Goal: Task Accomplishment & Management: Use online tool/utility

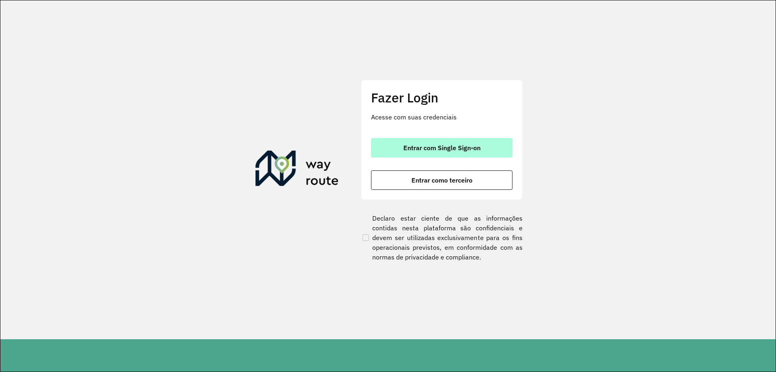
click at [417, 143] on button "Entrar com Single Sign-on" at bounding box center [442, 147] width 142 height 19
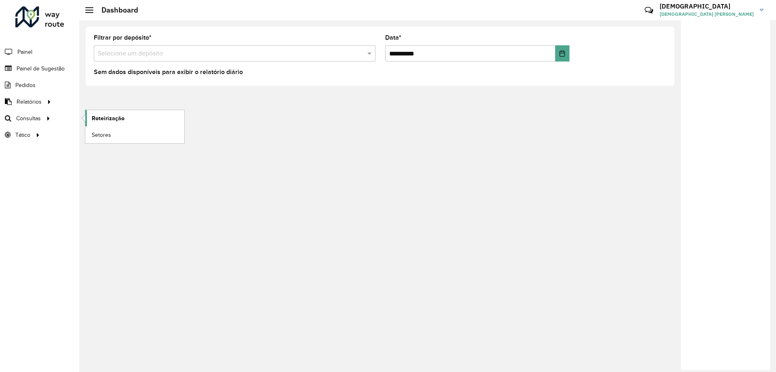
click at [122, 116] on span "Roteirização" at bounding box center [108, 118] width 33 height 8
click at [103, 120] on span "Roteirização" at bounding box center [108, 118] width 33 height 8
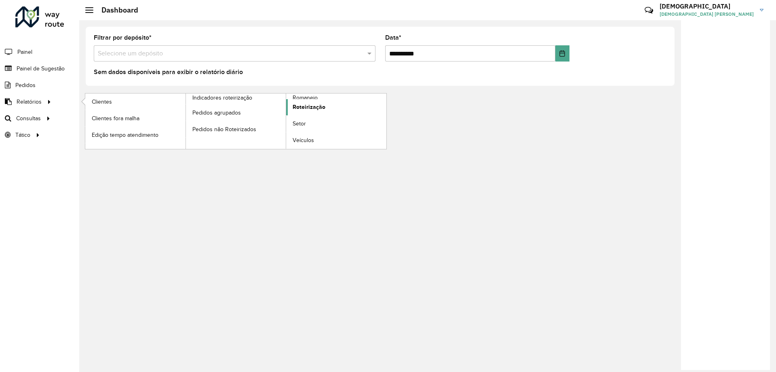
click at [309, 106] on span "Roteirização" at bounding box center [309, 107] width 33 height 8
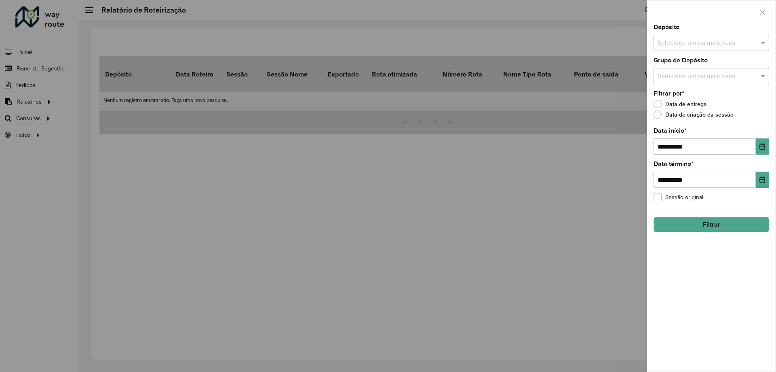
click at [697, 41] on input "text" at bounding box center [708, 43] width 104 height 10
click at [680, 95] on div "CDD Cuiaba" at bounding box center [711, 97] width 115 height 14
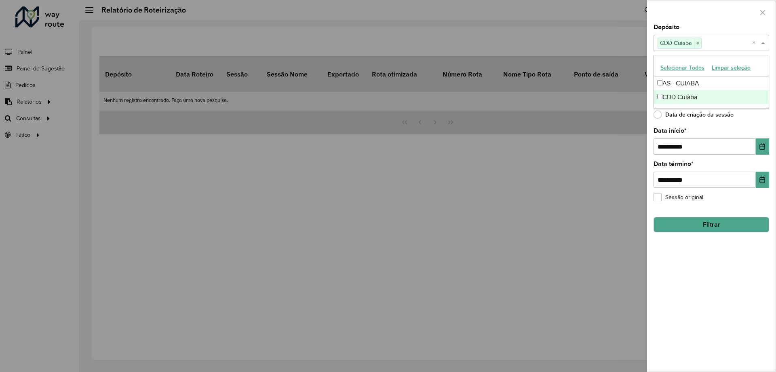
click at [703, 283] on div "**********" at bounding box center [711, 197] width 129 height 347
click at [765, 150] on button "Choose Date" at bounding box center [762, 146] width 13 height 16
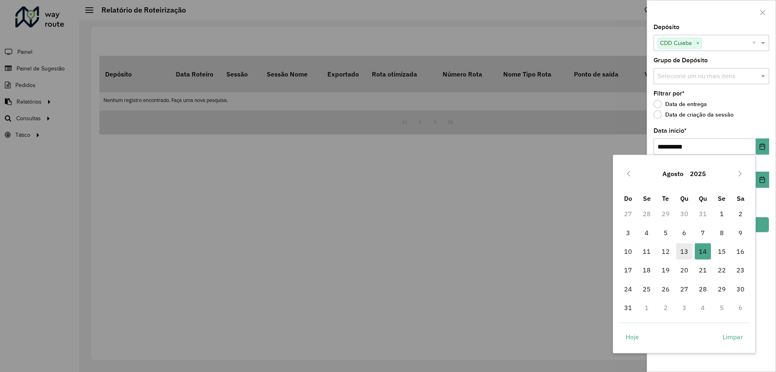
click at [685, 250] on span "13" at bounding box center [684, 251] width 16 height 16
type input "**********"
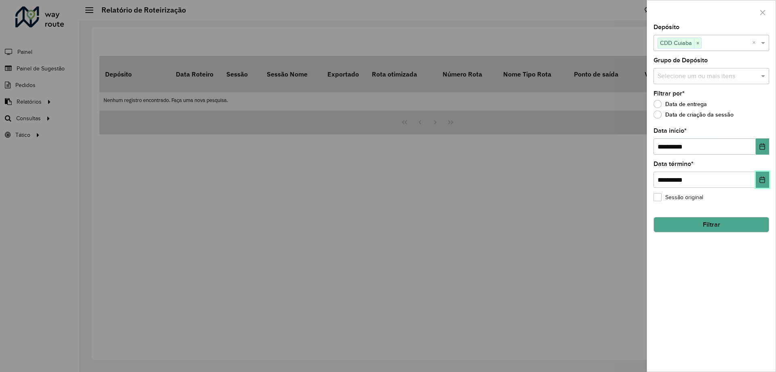
click at [760, 180] on button "Choose Date" at bounding box center [762, 179] width 13 height 16
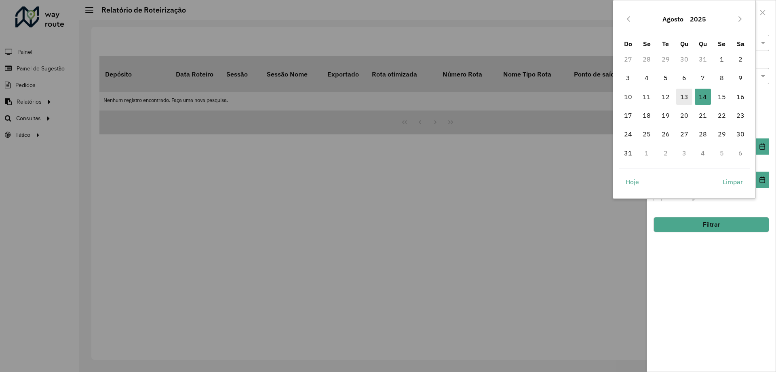
click at [687, 98] on span "13" at bounding box center [684, 97] width 16 height 16
type input "**********"
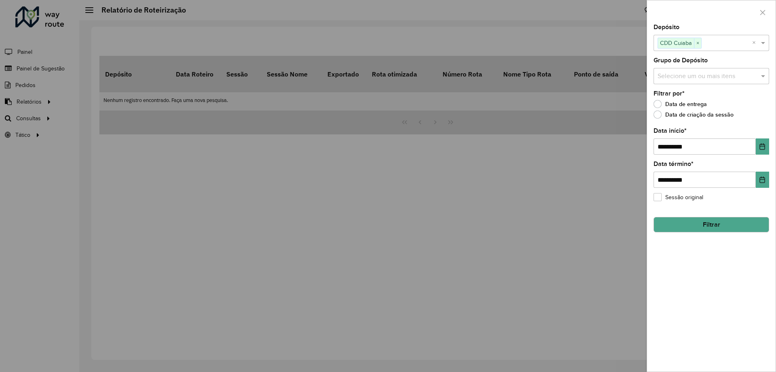
click at [709, 222] on button "Filtrar" at bounding box center [712, 224] width 116 height 15
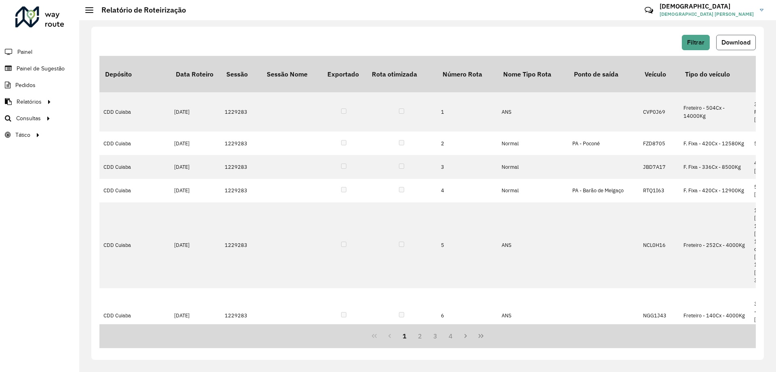
click at [734, 43] on span "Download" at bounding box center [736, 42] width 29 height 7
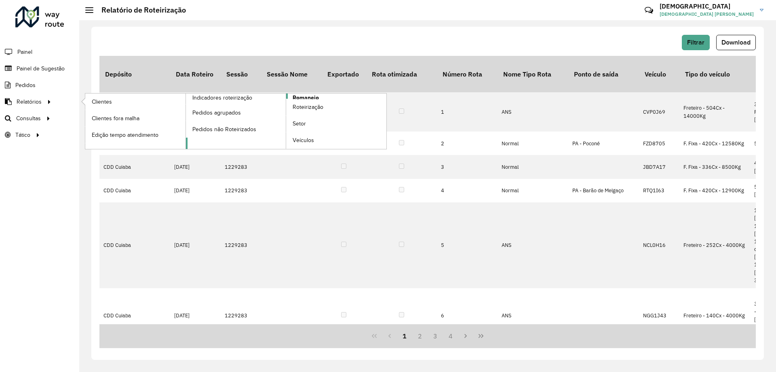
click at [309, 97] on span "Romaneio" at bounding box center [306, 97] width 26 height 8
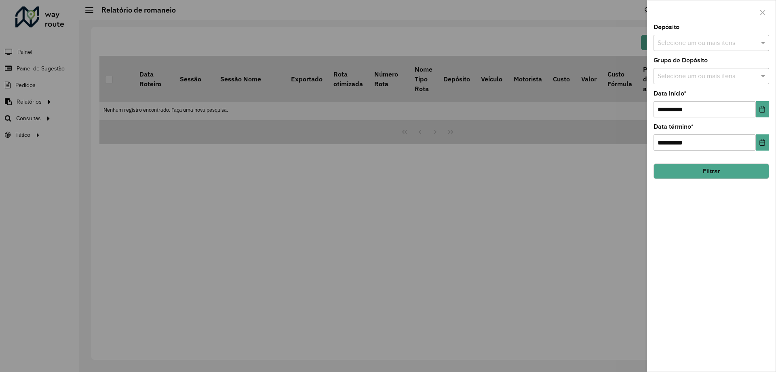
click at [696, 59] on label "Grupo de Depósito" at bounding box center [681, 60] width 54 height 10
click at [682, 42] on input "text" at bounding box center [708, 43] width 104 height 10
click at [689, 94] on div "CDD Cuiaba" at bounding box center [711, 97] width 115 height 14
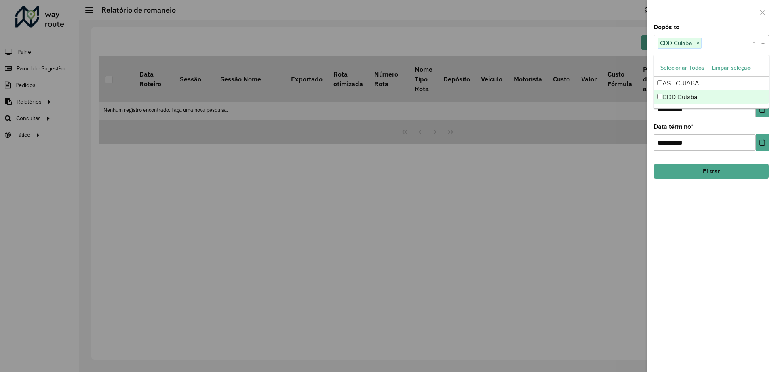
click at [707, 245] on div "**********" at bounding box center [711, 197] width 129 height 347
click at [763, 110] on icon "Choose Date" at bounding box center [762, 109] width 6 height 6
click at [743, 74] on input "text" at bounding box center [708, 77] width 104 height 10
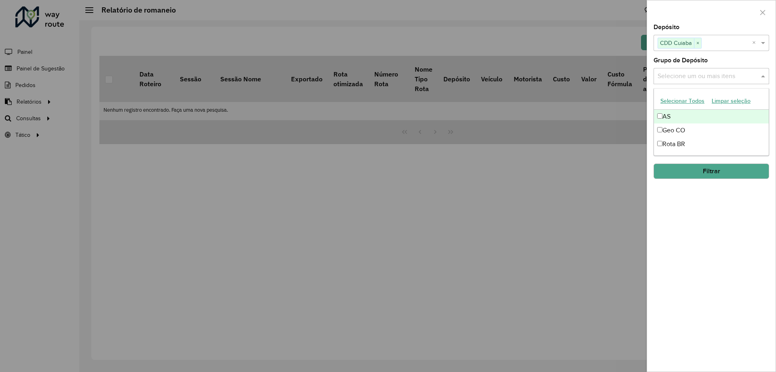
click at [734, 76] on input "text" at bounding box center [708, 77] width 104 height 10
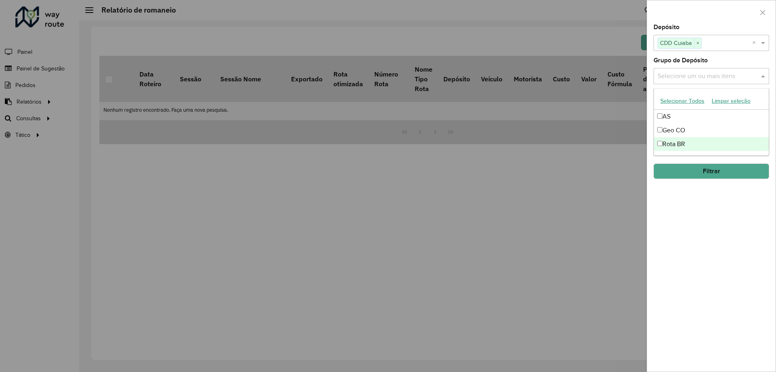
click at [680, 145] on div "Rota BR" at bounding box center [711, 144] width 115 height 14
click at [721, 218] on div "**********" at bounding box center [711, 197] width 129 height 347
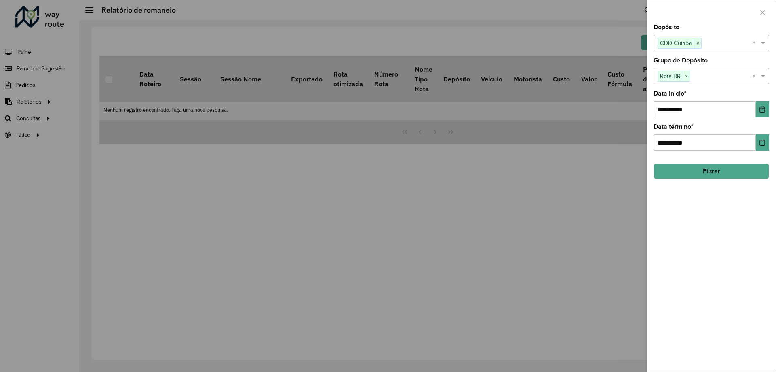
click at [752, 73] on input "text" at bounding box center [722, 77] width 62 height 10
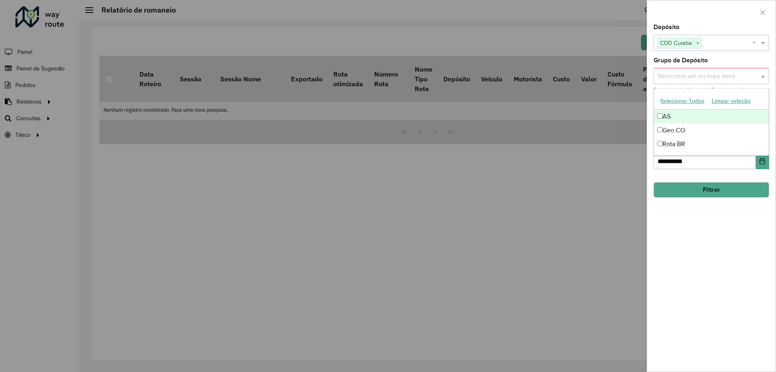
click at [725, 254] on div "**********" at bounding box center [711, 197] width 129 height 347
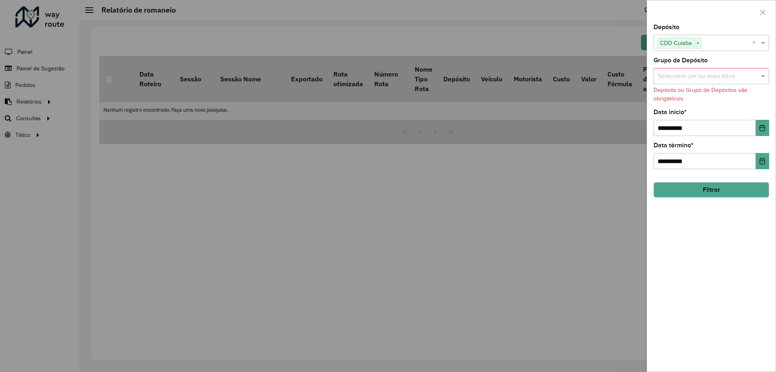
click at [737, 77] on input "text" at bounding box center [708, 77] width 104 height 10
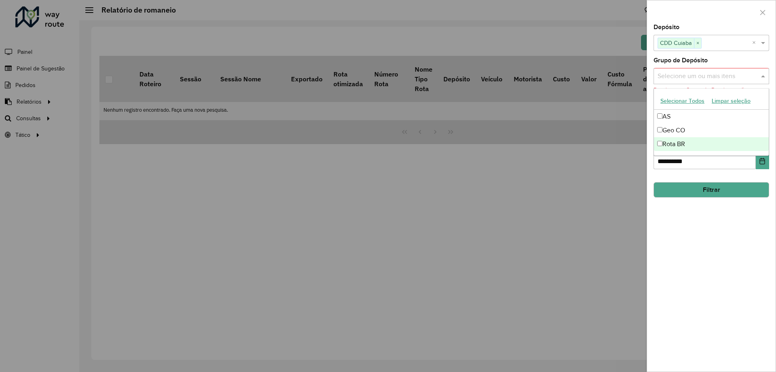
click at [681, 140] on div "Rota BR" at bounding box center [711, 144] width 115 height 14
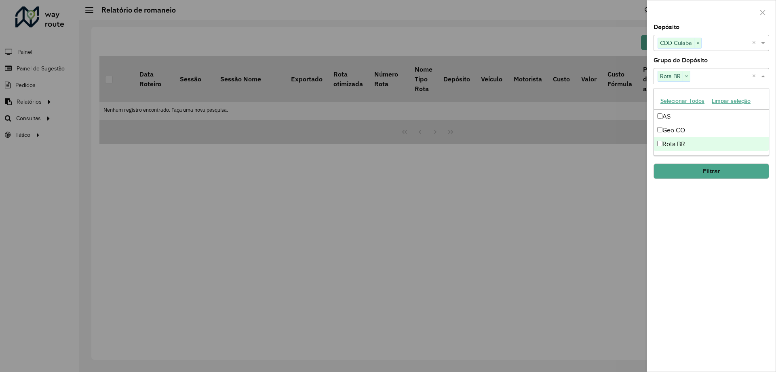
click at [710, 220] on div "**********" at bounding box center [711, 197] width 129 height 347
click at [759, 112] on button "Choose Date" at bounding box center [762, 109] width 13 height 16
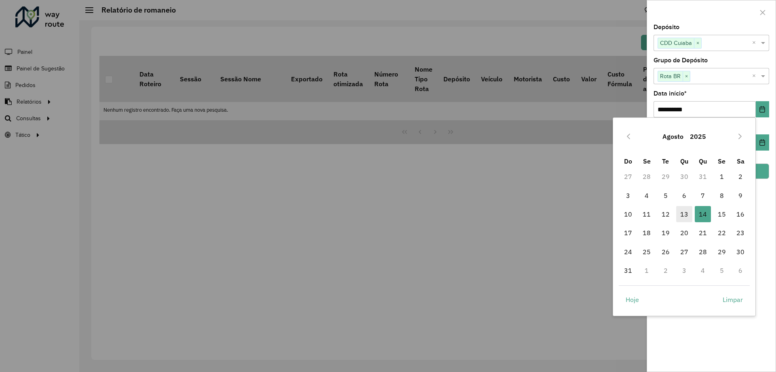
click at [686, 213] on span "13" at bounding box center [684, 214] width 16 height 16
type input "**********"
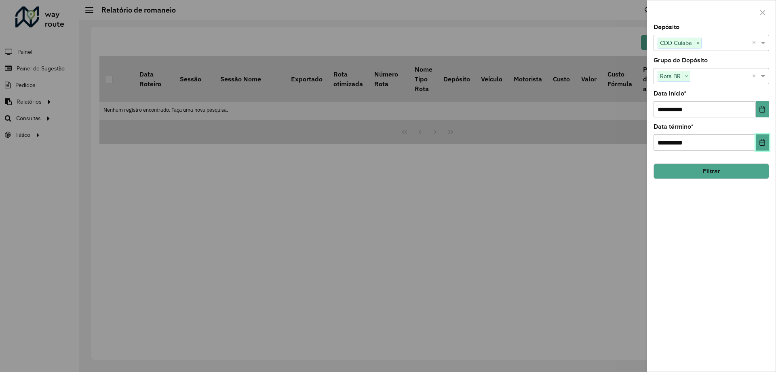
click at [766, 142] on button "Choose Date" at bounding box center [762, 142] width 13 height 16
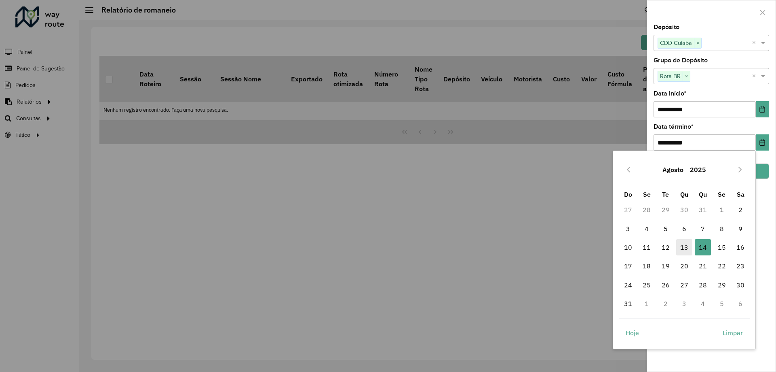
click at [689, 247] on span "13" at bounding box center [684, 247] width 16 height 16
type input "**********"
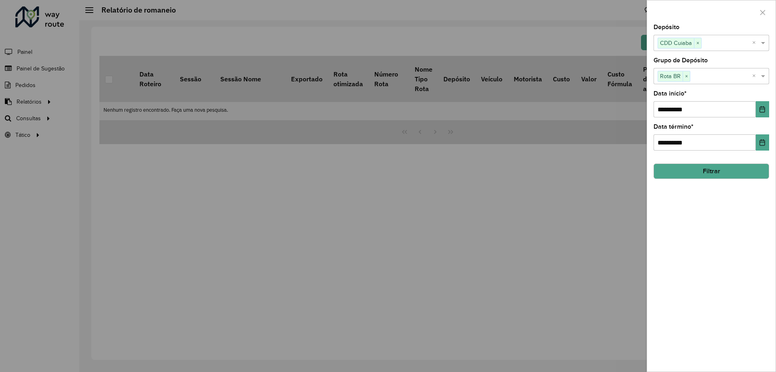
click at [744, 167] on button "Filtrar" at bounding box center [712, 170] width 116 height 15
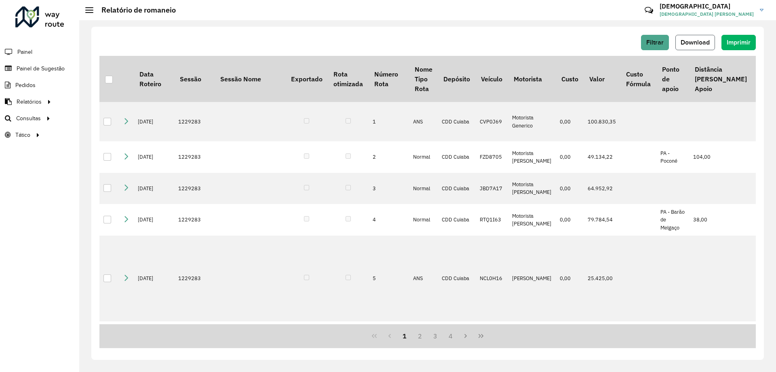
click at [686, 47] on button "Download" at bounding box center [696, 42] width 40 height 15
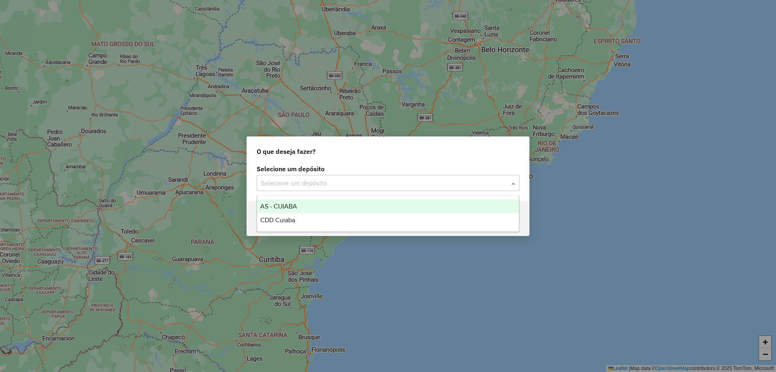
click at [319, 185] on input "text" at bounding box center [380, 183] width 239 height 10
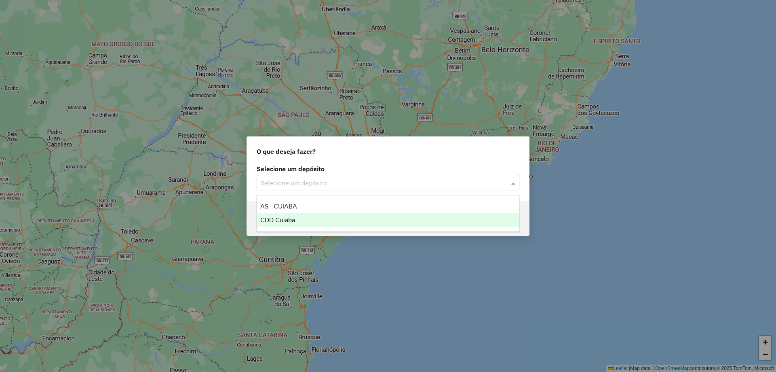
click at [294, 221] on span "CDD Cuiaba" at bounding box center [277, 219] width 35 height 7
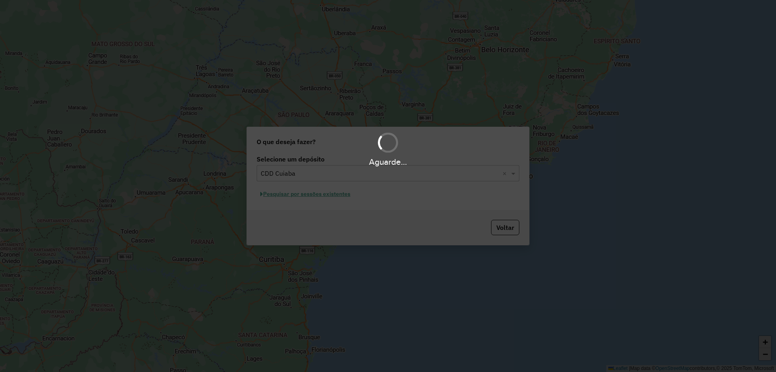
click at [294, 196] on div "Aguarde..." at bounding box center [388, 186] width 776 height 372
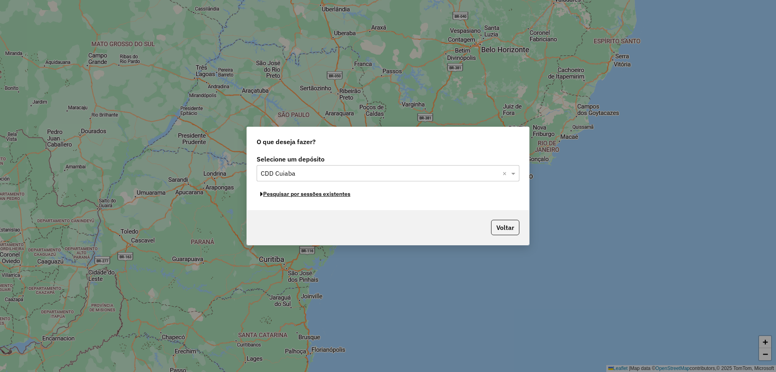
click at [313, 194] on button "Pesquisar por sessões existentes" at bounding box center [305, 194] width 97 height 13
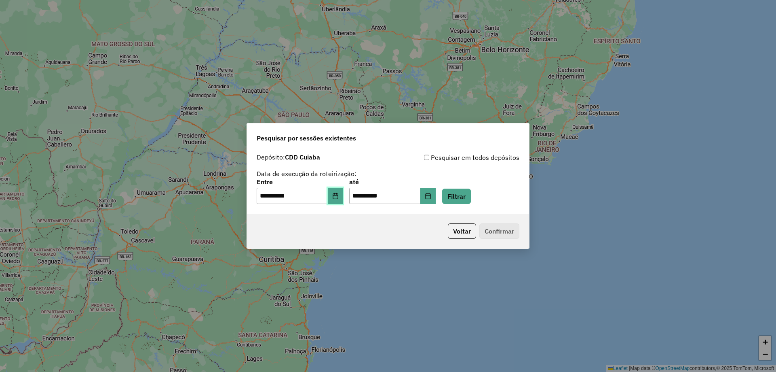
click at [339, 197] on icon "Choose Date" at bounding box center [335, 195] width 6 height 6
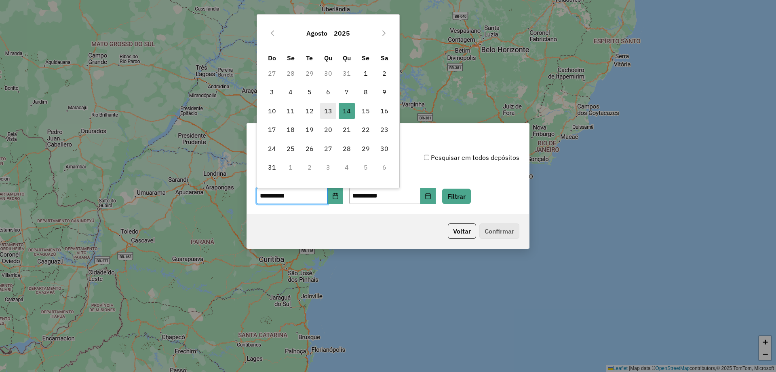
click at [332, 108] on span "13" at bounding box center [328, 111] width 16 height 16
type input "**********"
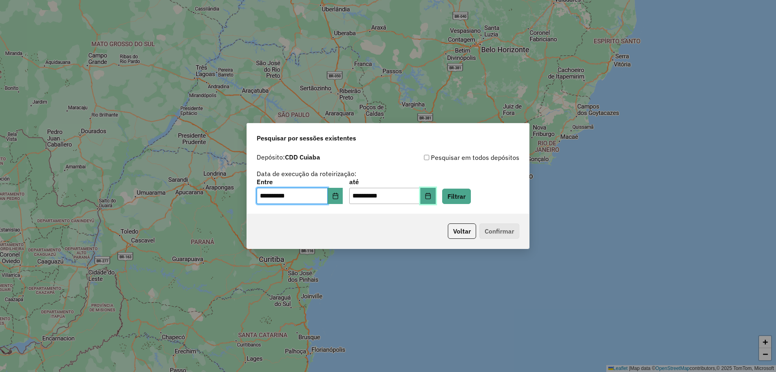
click at [434, 195] on button "Choose Date" at bounding box center [427, 196] width 15 height 16
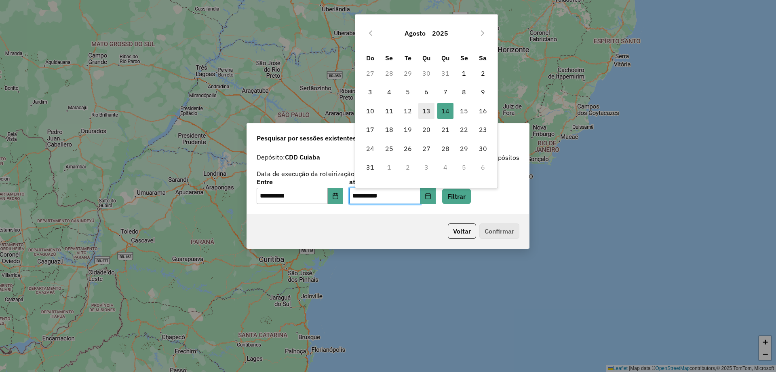
click at [428, 108] on span "13" at bounding box center [426, 111] width 16 height 16
type input "**********"
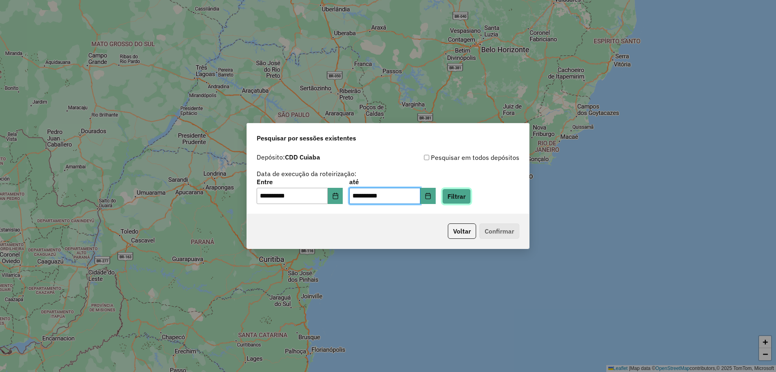
click at [461, 199] on button "Filtrar" at bounding box center [456, 195] width 29 height 15
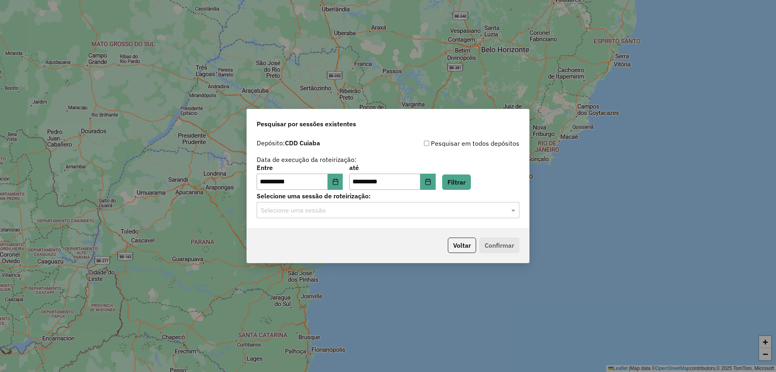
click at [330, 207] on input "text" at bounding box center [380, 210] width 239 height 10
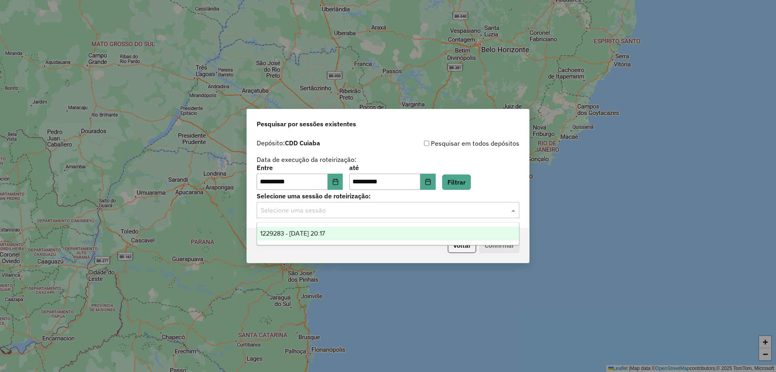
click at [319, 232] on span "1229283 - 13/08/2025 20:17" at bounding box center [292, 233] width 65 height 7
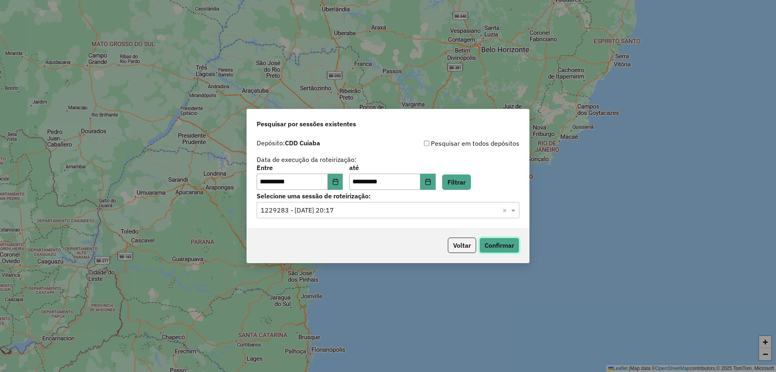
click at [496, 244] on button "Confirmar" at bounding box center [500, 244] width 40 height 15
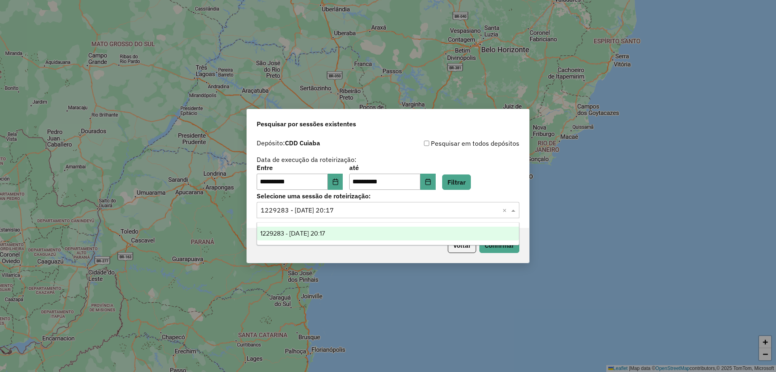
click at [411, 213] on input "text" at bounding box center [380, 210] width 239 height 10
click at [410, 231] on div "1229283 - 13/08/2025 20:17" at bounding box center [388, 233] width 262 height 14
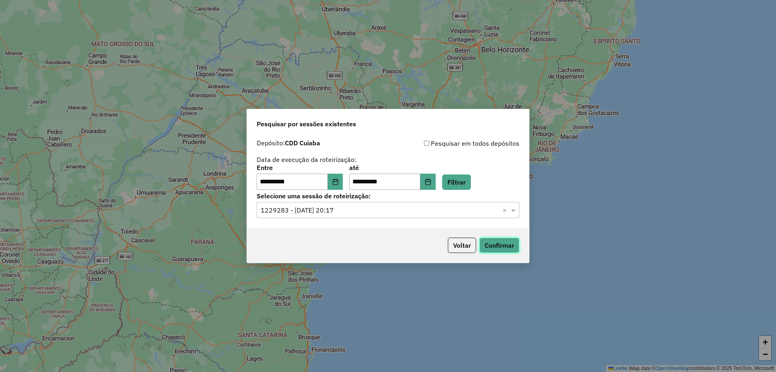
click at [492, 246] on button "Confirmar" at bounding box center [500, 244] width 40 height 15
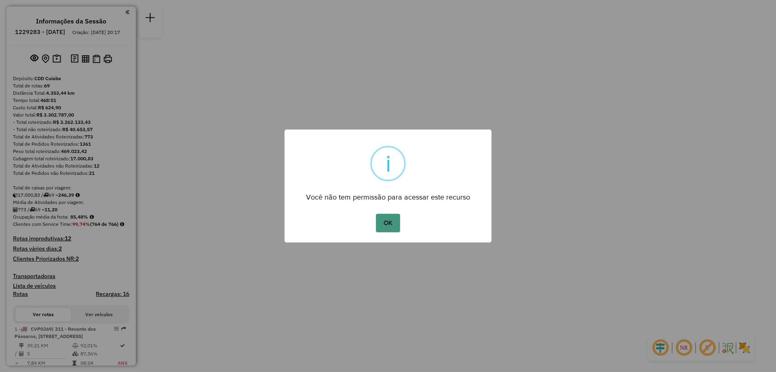
click at [395, 223] on button "OK" at bounding box center [388, 222] width 24 height 19
click at [387, 223] on button "OK" at bounding box center [388, 222] width 24 height 19
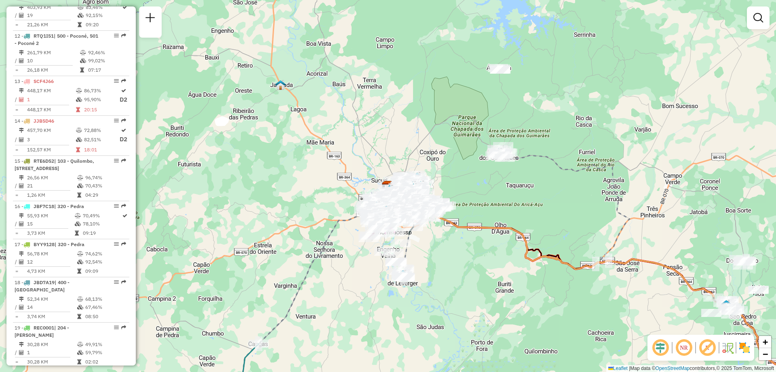
scroll to position [930, 0]
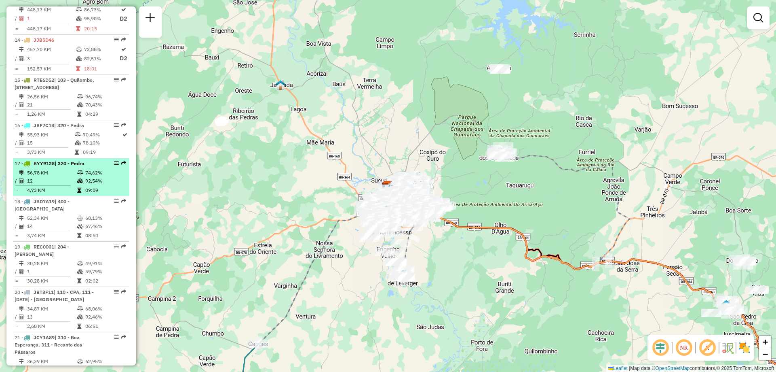
select select "**********"
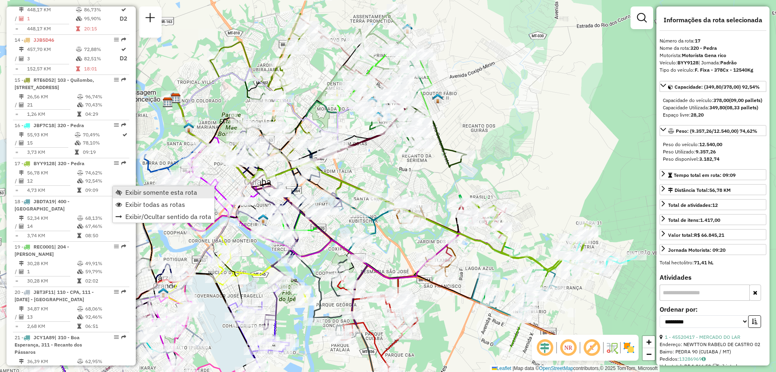
click at [146, 191] on span "Exibir somente esta rota" at bounding box center [161, 192] width 72 height 6
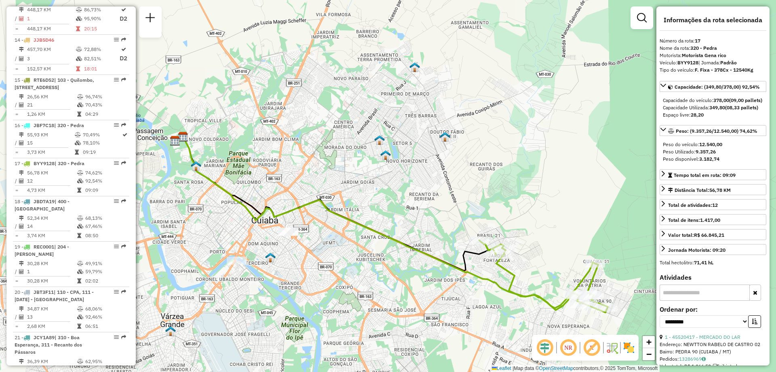
drag, startPoint x: 425, startPoint y: 130, endPoint x: 433, endPoint y: 169, distance: 39.1
click at [433, 169] on div "Janela de atendimento Grade de atendimento Capacidade Transportadoras Veículos …" at bounding box center [388, 186] width 776 height 372
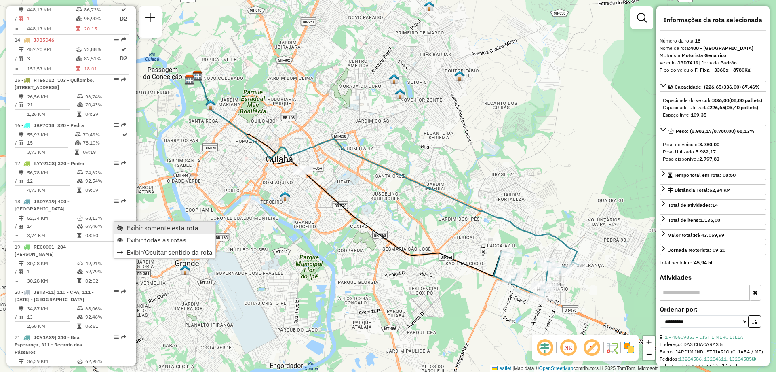
click at [157, 228] on span "Exibir somente esta rota" at bounding box center [163, 227] width 72 height 6
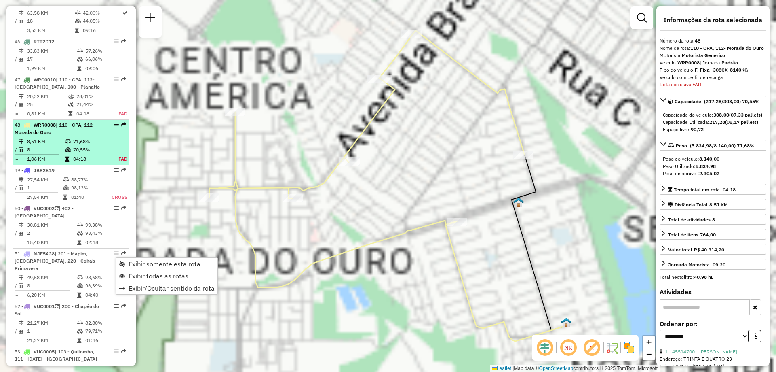
scroll to position [2471, 0]
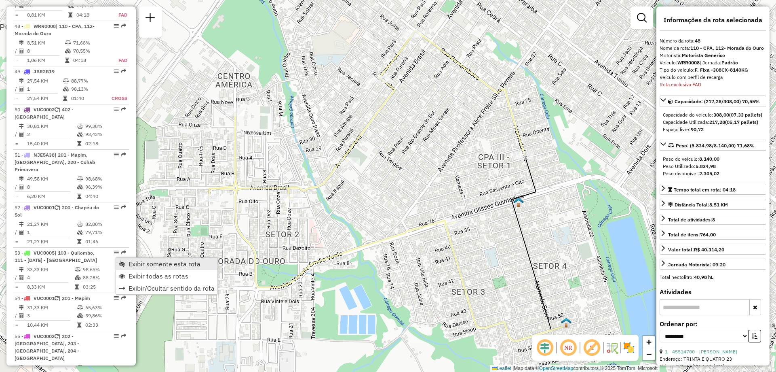
click at [179, 265] on span "Exibir somente esta rota" at bounding box center [165, 263] width 72 height 6
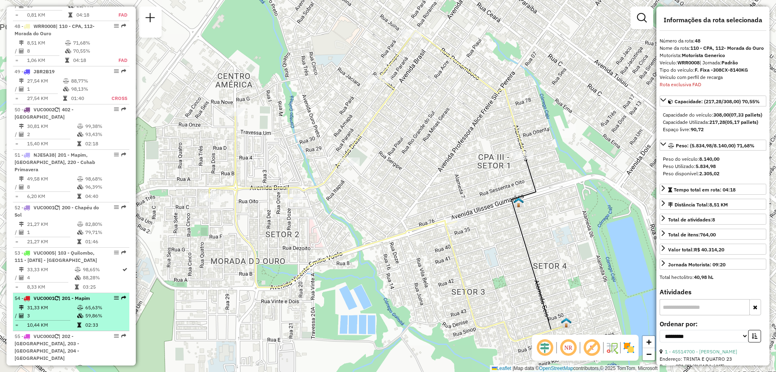
scroll to position [2390, 0]
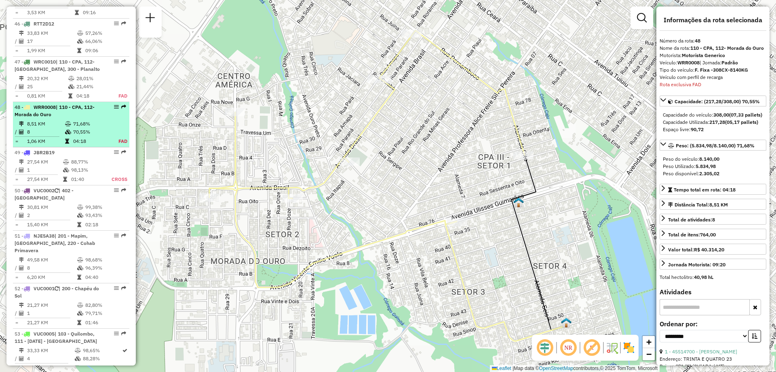
click at [114, 104] on em at bounding box center [116, 106] width 5 height 5
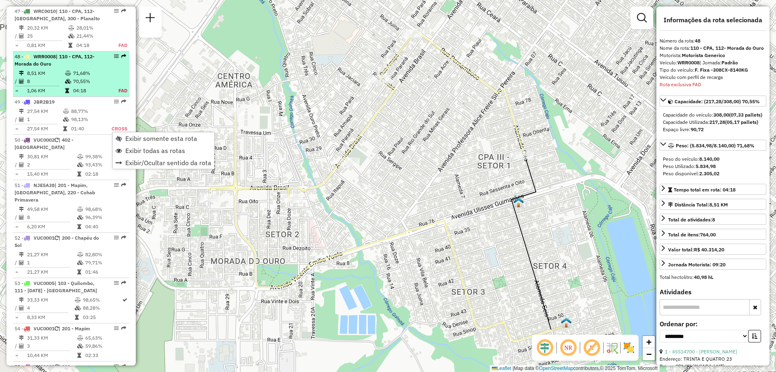
scroll to position [2471, 0]
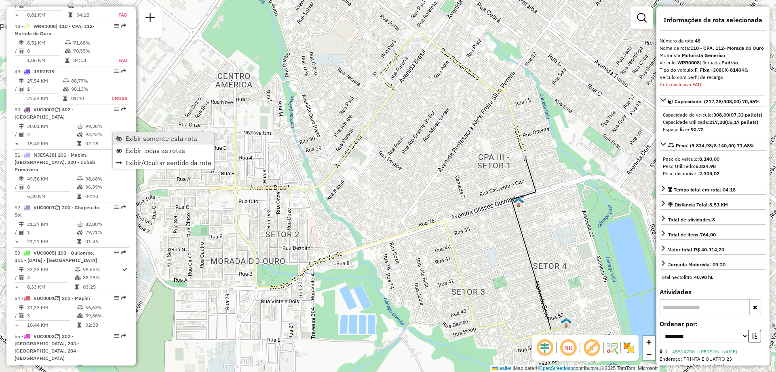
click at [147, 143] on link "Exibir somente esta rota" at bounding box center [163, 138] width 101 height 12
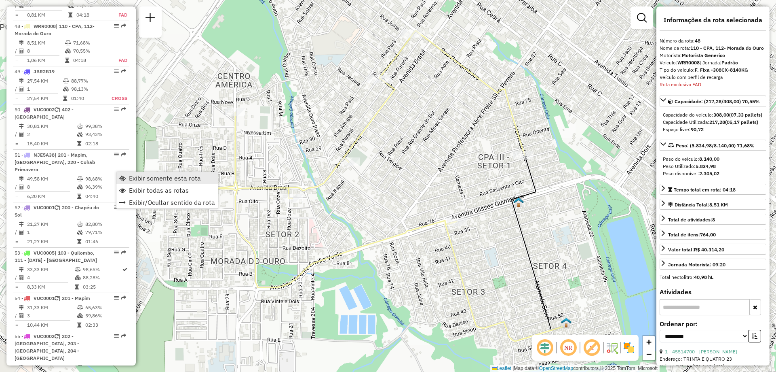
click at [152, 177] on span "Exibir somente esta rota" at bounding box center [165, 178] width 72 height 6
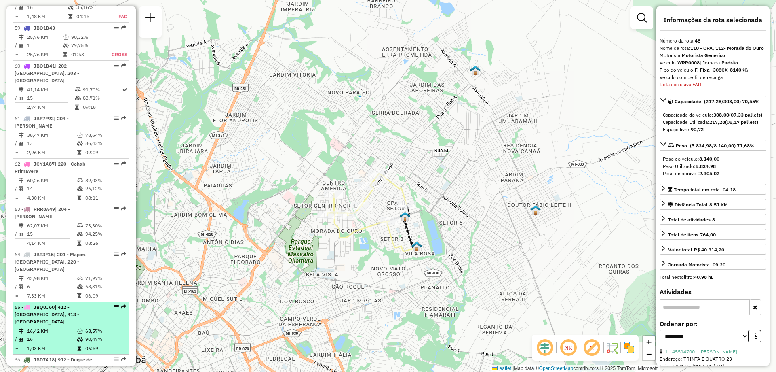
scroll to position [2835, 0]
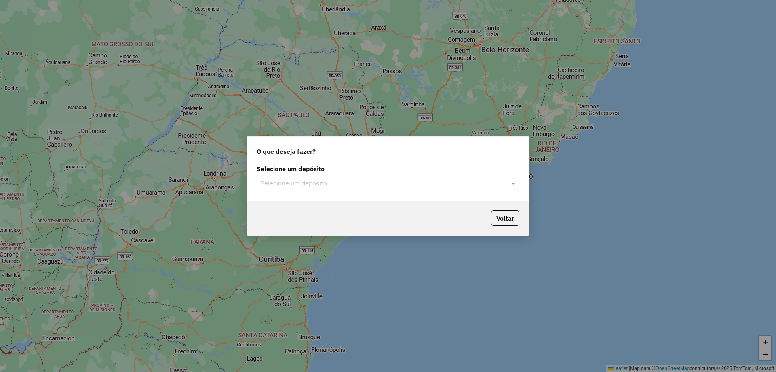
drag, startPoint x: 299, startPoint y: 194, endPoint x: 294, endPoint y: 192, distance: 6.3
click at [298, 194] on div "Selecione um depósito Selecione um depósito" at bounding box center [388, 182] width 282 height 38
click at [281, 185] on input "text" at bounding box center [380, 183] width 239 height 10
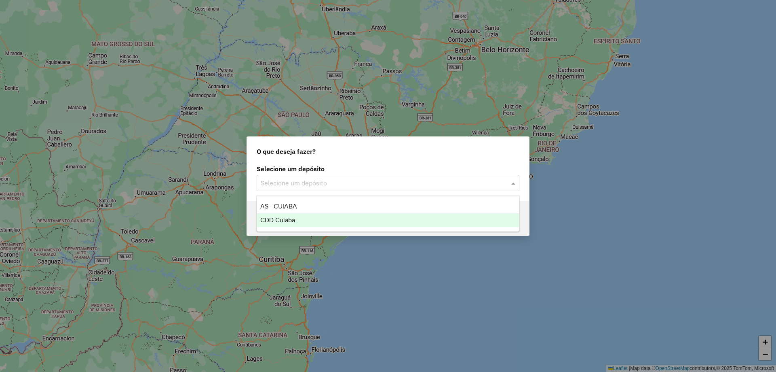
click at [287, 220] on span "CDD Cuiaba" at bounding box center [277, 219] width 35 height 7
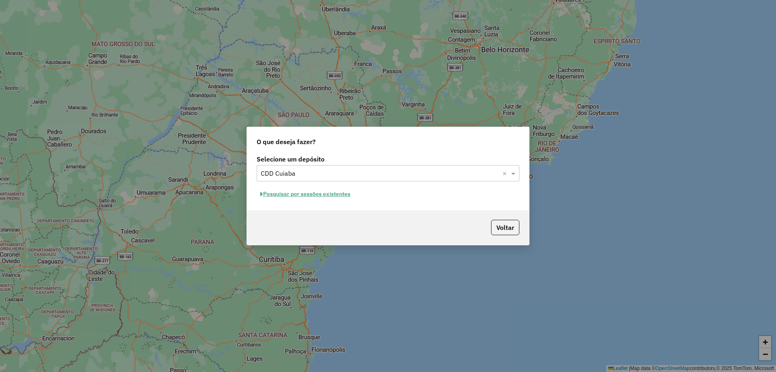
click at [329, 194] on button "Pesquisar por sessões existentes" at bounding box center [305, 194] width 97 height 13
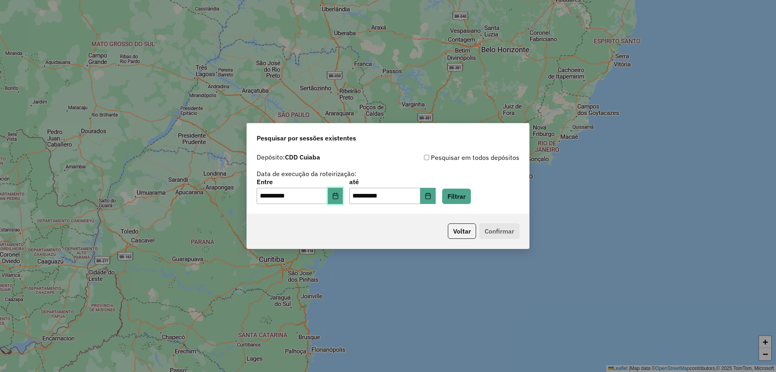
click at [343, 199] on button "Choose Date" at bounding box center [335, 196] width 15 height 16
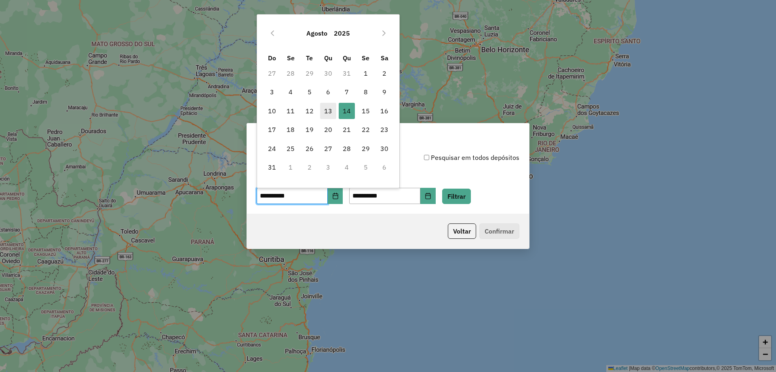
click at [333, 113] on span "13" at bounding box center [328, 111] width 16 height 16
type input "**********"
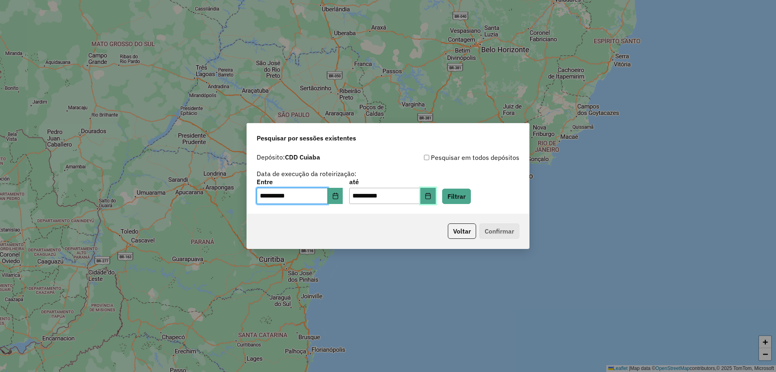
click at [434, 196] on button "Choose Date" at bounding box center [427, 196] width 15 height 16
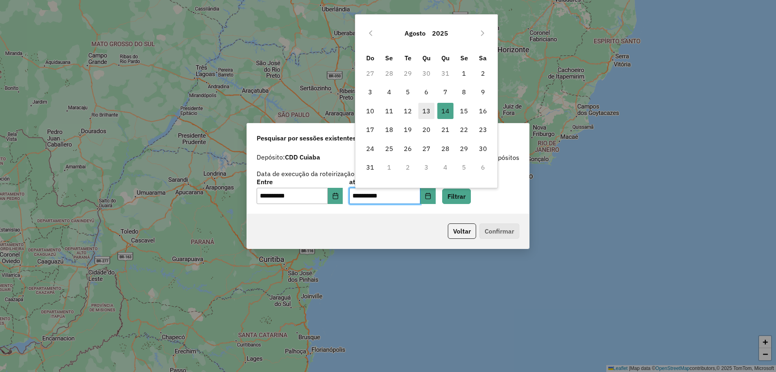
click at [430, 110] on span "13" at bounding box center [426, 111] width 16 height 16
type input "**********"
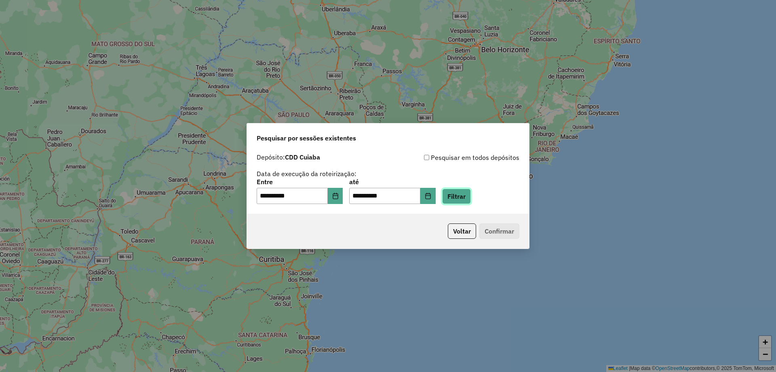
click at [464, 195] on button "Filtrar" at bounding box center [456, 195] width 29 height 15
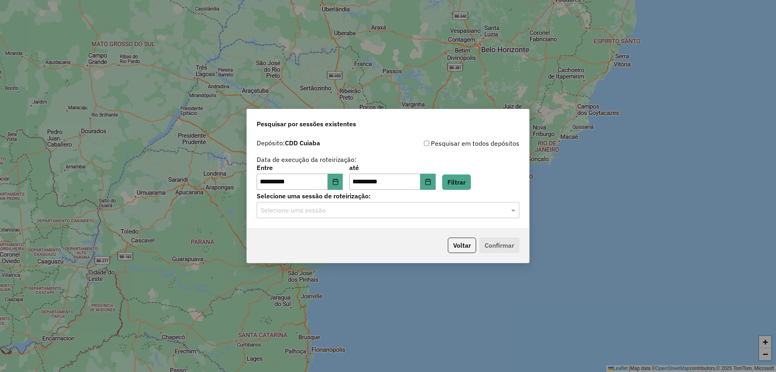
click at [318, 214] on input "text" at bounding box center [380, 210] width 239 height 10
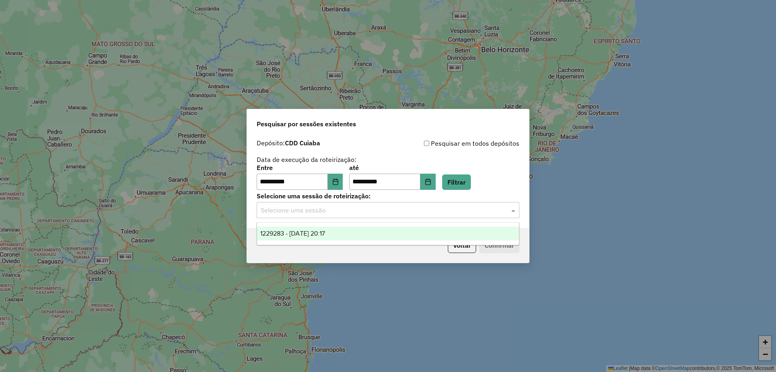
click at [310, 230] on span "1229283 - 13/08/2025 20:17" at bounding box center [292, 233] width 65 height 7
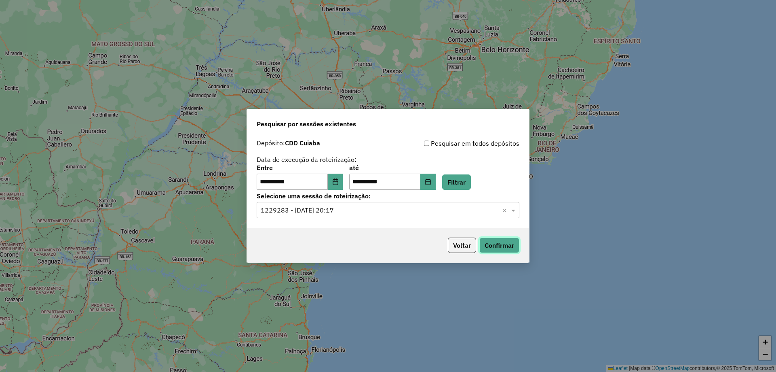
click at [486, 250] on button "Confirmar" at bounding box center [500, 244] width 40 height 15
